Goal: Task Accomplishment & Management: Use online tool/utility

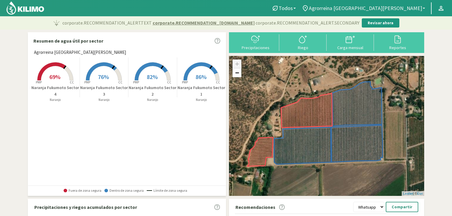
click at [401, 9] on span "Agrorreina [GEOGRAPHIC_DATA][PERSON_NAME]" at bounding box center [365, 8] width 113 height 6
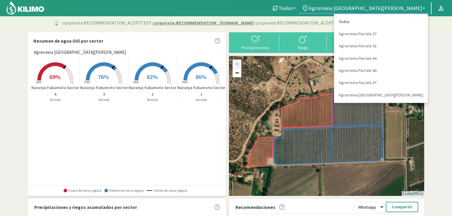
click at [392, 22] on link "Todos" at bounding box center [380, 22] width 93 height 12
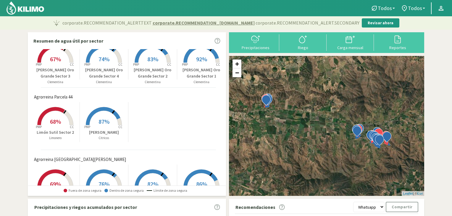
scroll to position [143, 0]
click at [342, 47] on div "Carga mensual" at bounding box center [350, 48] width 44 height 4
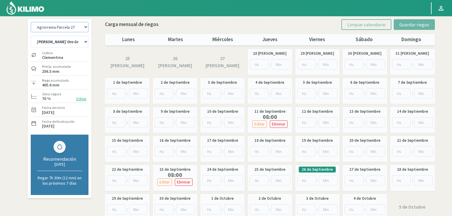
click at [83, 31] on select "Agrorreina Parcela 27 Agrorreina Parcela 42 Agrorreina Parcela 44 Agrorreina Pa…" at bounding box center [60, 27] width 58 height 10
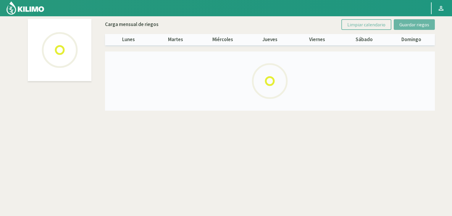
select select "2: Object"
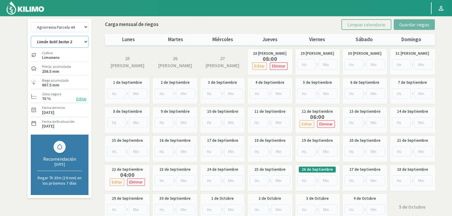
drag, startPoint x: 85, startPoint y: 41, endPoint x: 83, endPoint y: 46, distance: 5.5
click at [85, 41] on select "Limón Sutil Sector 2 Naranja Fukumoto" at bounding box center [60, 42] width 58 height 12
click at [93, 41] on div "Agrorreina Parcela 27 Agrorreina Parcela 42 Agrorreina Parcela 44 Agrorreina Pa…" at bounding box center [225, 121] width 399 height 204
click at [83, 26] on select "Agrorreina Parcela 27 Agrorreina Parcela 42 Agrorreina Parcela 44 Agrorreina Pa…" at bounding box center [60, 27] width 58 height 10
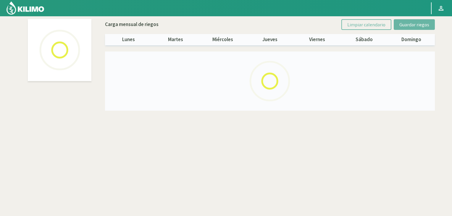
select select "5: Object"
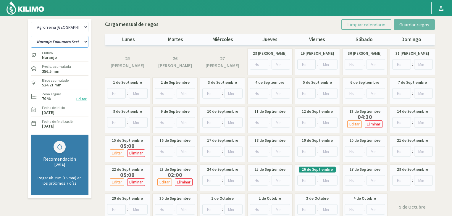
click at [85, 42] on select "Naranja [PERSON_NAME] Sector 1 Naranja [GEOGRAPHIC_DATA] Sector 2 [GEOGRAPHIC_D…" at bounding box center [60, 42] width 58 height 12
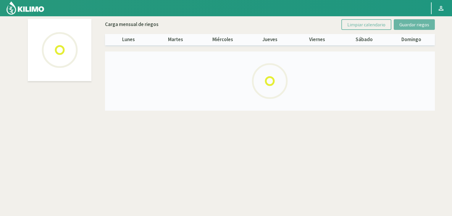
select select "5: Object"
select select "3: Object"
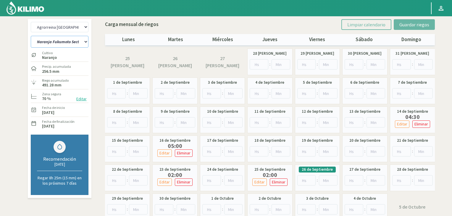
click at [83, 43] on select "Naranja [PERSON_NAME] Sector 1 Naranja [GEOGRAPHIC_DATA] Sector 2 [GEOGRAPHIC_D…" at bounding box center [60, 42] width 58 height 12
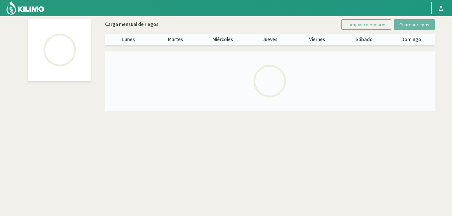
select select "5: Object"
select select "2: Object"
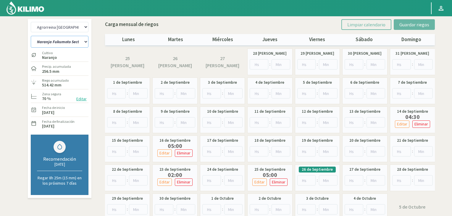
click at [85, 42] on select "Naranja [PERSON_NAME] Sector 1 Naranja [GEOGRAPHIC_DATA] Sector 2 [GEOGRAPHIC_D…" at bounding box center [60, 42] width 58 height 12
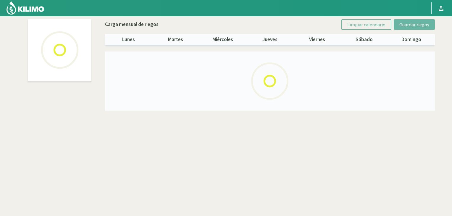
select select "5: Object"
select select "3: Object"
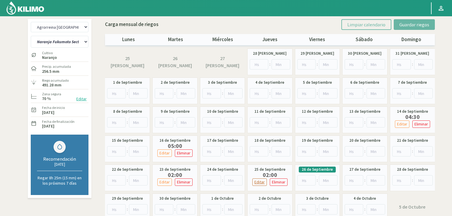
click at [258, 182] on p "Editar" at bounding box center [259, 182] width 10 height 7
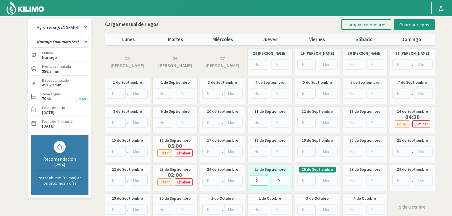
click at [259, 181] on input "2" at bounding box center [259, 180] width 19 height 10
type input "5"
click at [420, 25] on span "Guardar riegos" at bounding box center [414, 25] width 30 height 6
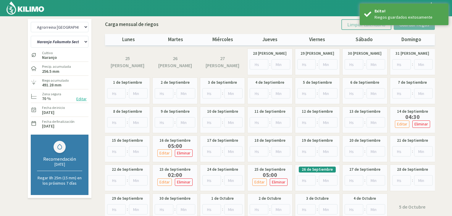
click at [325, 12] on div at bounding box center [212, 8] width 424 height 16
click at [36, 9] on img at bounding box center [25, 8] width 39 height 14
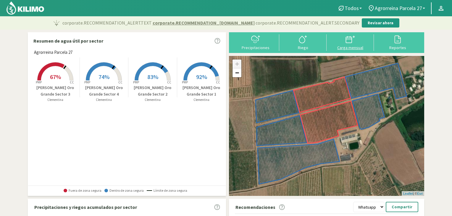
click at [349, 46] on div "Carga mensual" at bounding box center [350, 48] width 44 height 4
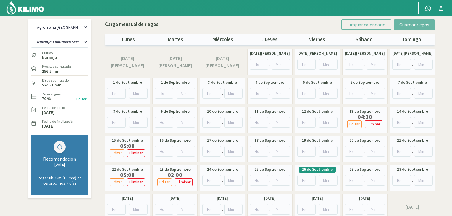
select select "5: Object"
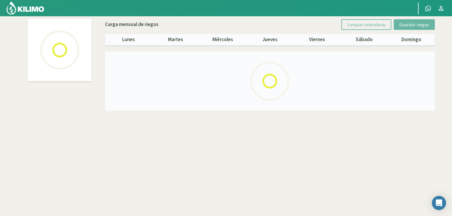
select select "5: Object"
select select "1: Object"
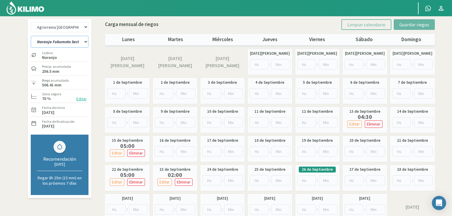
click at [84, 41] on select "Naranja [PERSON_NAME] Sector 1 Naranja [GEOGRAPHIC_DATA] Sector 2 [GEOGRAPHIC_D…" at bounding box center [60, 42] width 58 height 12
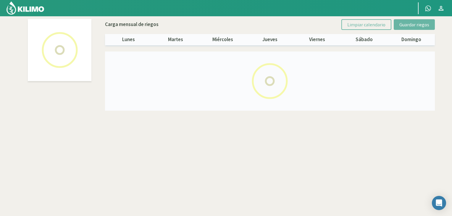
select select "5: Object"
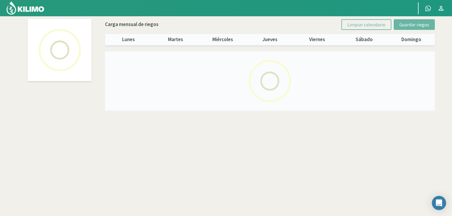
select select "2: Object"
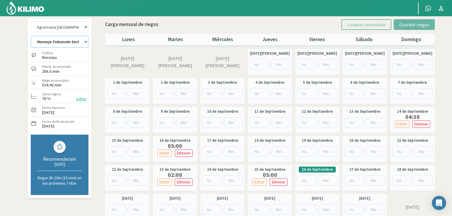
click at [82, 41] on select "Naranja [PERSON_NAME] Sector 1 Naranja [GEOGRAPHIC_DATA] Sector 2 [GEOGRAPHIC_D…" at bounding box center [60, 42] width 58 height 12
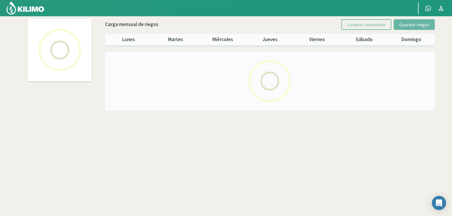
select select "5: Object"
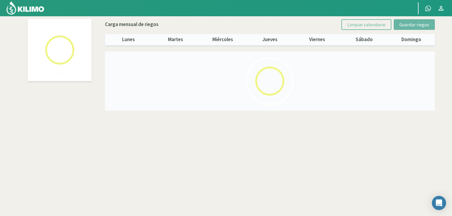
select select "3: Object"
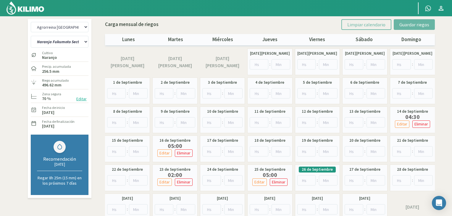
click at [97, 30] on div "Agrorreina Parcela 27 Agrorreina Parcela 42 [GEOGRAPHIC_DATA] 44 [GEOGRAPHIC_DA…" at bounding box center [225, 121] width 399 height 204
click at [30, 7] on img at bounding box center [25, 8] width 39 height 14
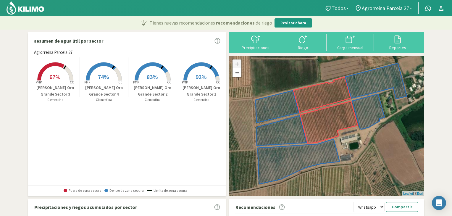
click at [19, 5] on img at bounding box center [25, 8] width 39 height 14
click at [0, 31] on section "Resumen de agua útil por sector Agrorreina Parcela 27 Created with Highcharts 9…" at bounding box center [226, 188] width 452 height 317
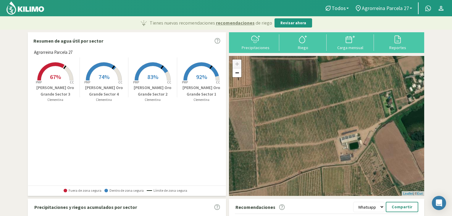
click at [389, 6] on span "Agrorreina Parcela 27" at bounding box center [385, 8] width 47 height 6
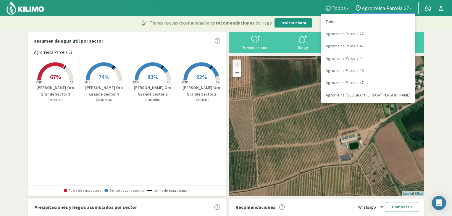
click at [383, 22] on link "Todos" at bounding box center [367, 22] width 93 height 12
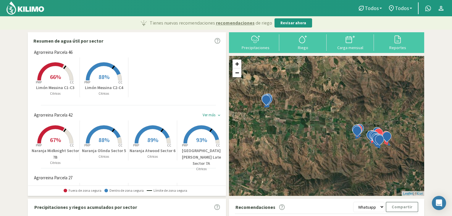
click at [13, 99] on section "Resumen de agua útil por sector Agrorreina Parcela 46 Created with Highcharts 9…" at bounding box center [226, 189] width 452 height 319
